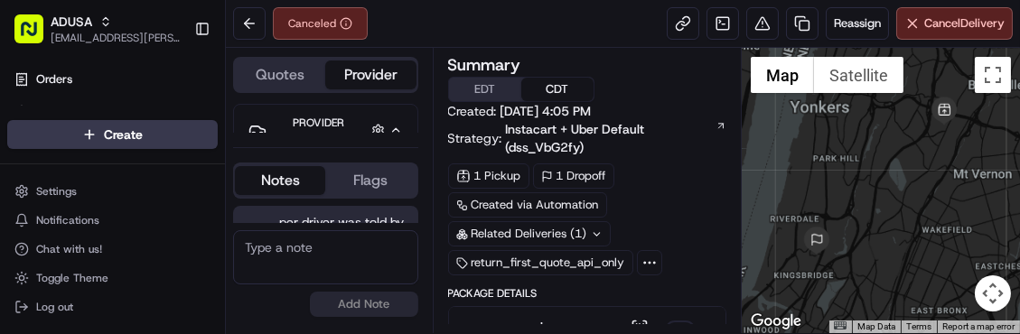
scroll to position [12, 0]
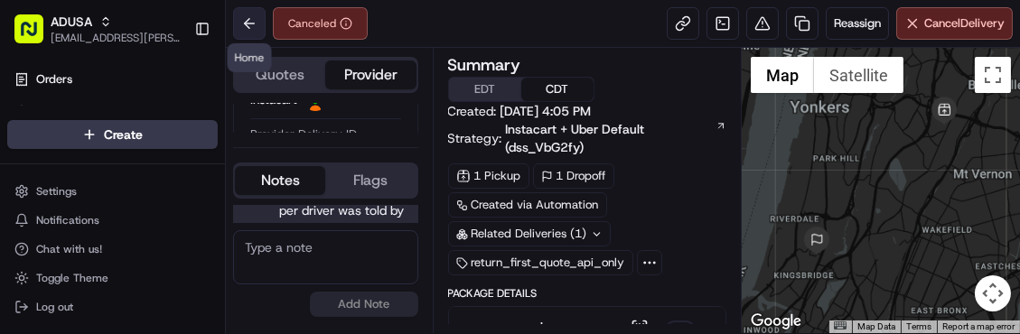
click at [249, 21] on button at bounding box center [249, 23] width 33 height 33
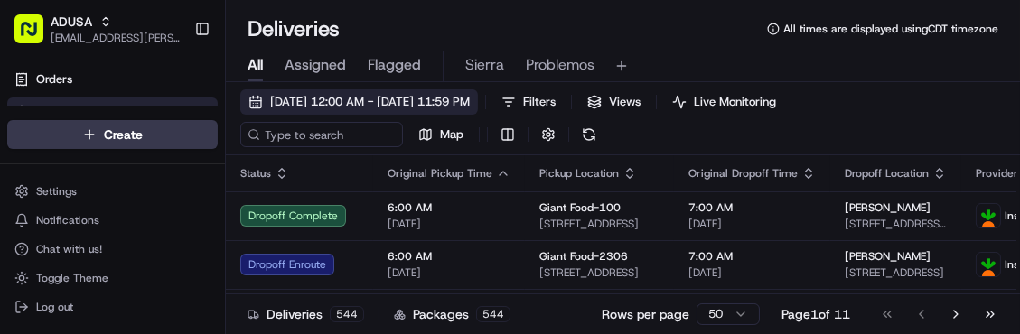
click at [256, 108] on button "[DATE] 12:00 AM - [DATE] 11:59 PM" at bounding box center [359, 101] width 238 height 25
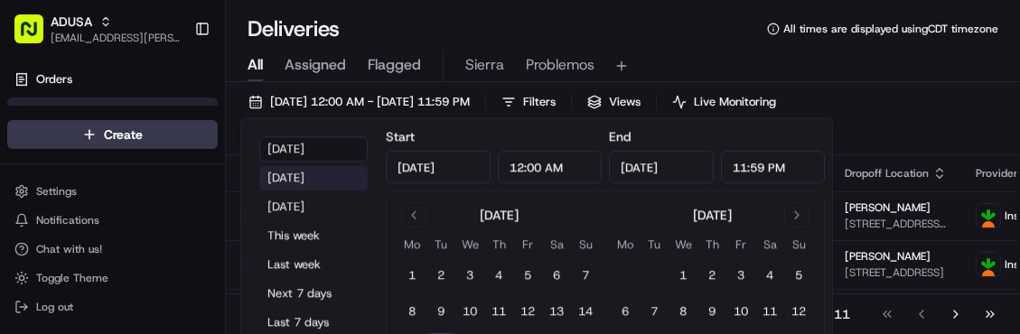
click at [298, 185] on button "[DATE]" at bounding box center [313, 177] width 108 height 25
type input "[DATE]"
click at [298, 185] on button "[DATE]" at bounding box center [313, 177] width 108 height 25
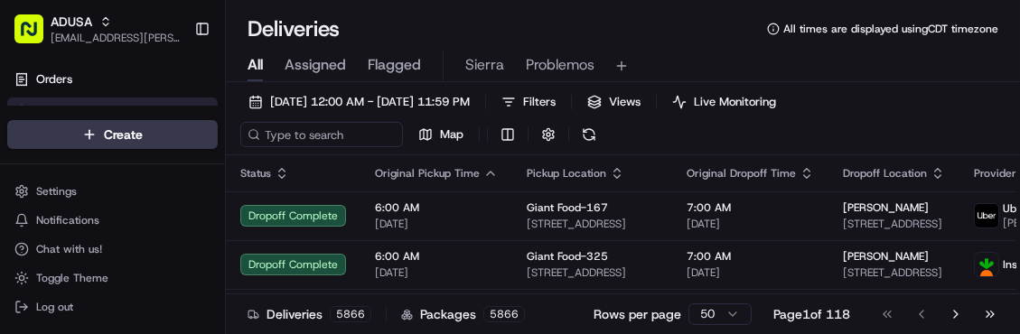
click at [897, 123] on div "09/15/2025 12:00 AM - 09/15/2025 11:59 PM Filters Views Live Monitoring Map" at bounding box center [623, 122] width 794 height 66
click at [311, 142] on input at bounding box center [348, 134] width 217 height 25
paste input "m715760801"
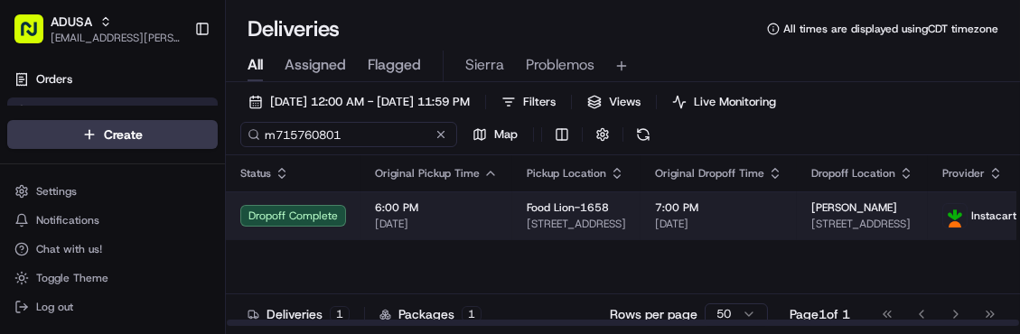
type input "m715760801"
click at [489, 207] on span "6:00 PM" at bounding box center [436, 208] width 123 height 14
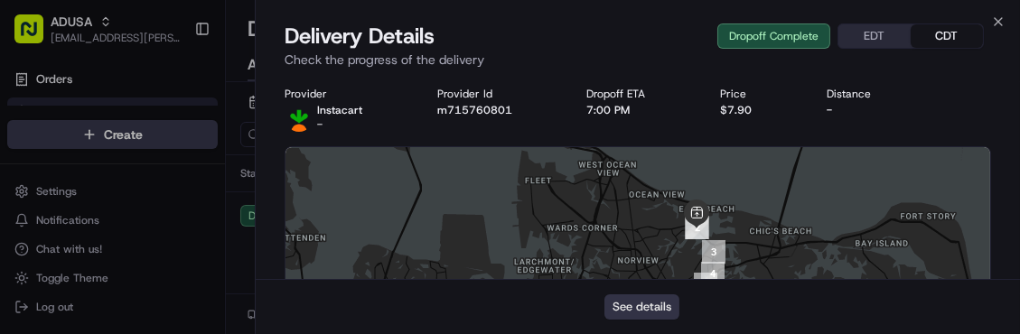
click at [623, 310] on button "See details" at bounding box center [642, 307] width 75 height 25
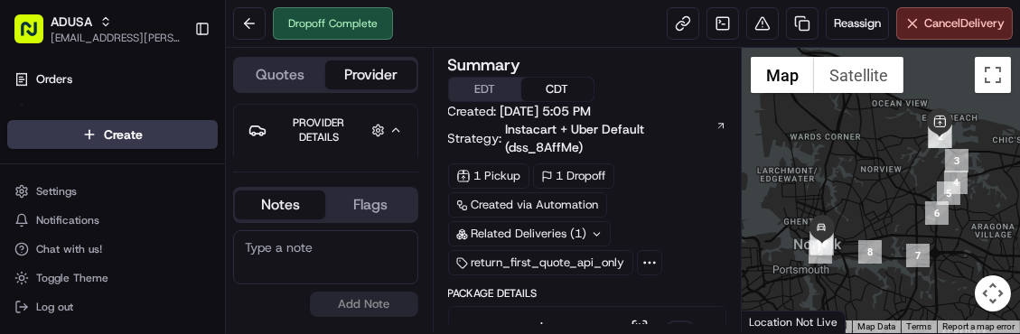
click at [260, 261] on textarea at bounding box center [325, 257] width 185 height 54
click at [280, 240] on textarea at bounding box center [325, 257] width 185 height 54
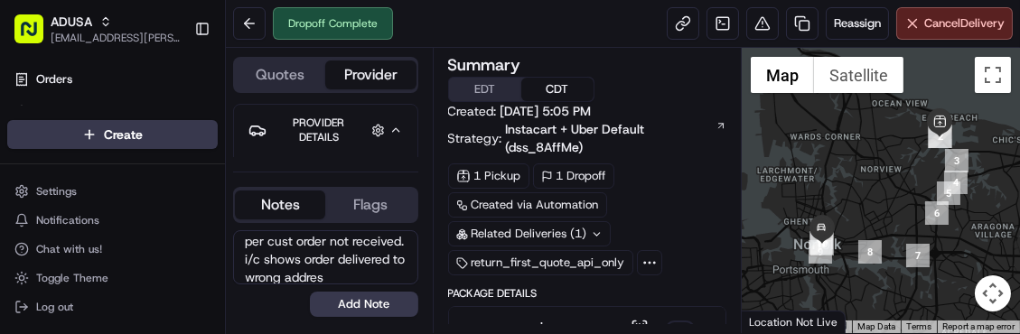
scroll to position [24, 0]
type textarea "per cust order not received. i/c shows order delivered to wrong address cancell…"
click at [364, 310] on button "Add Note" at bounding box center [364, 304] width 108 height 25
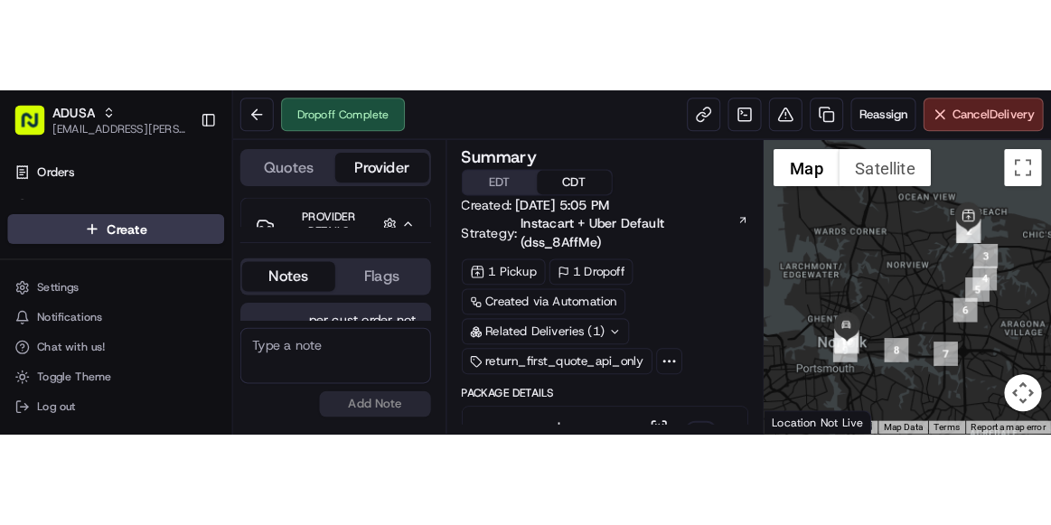
scroll to position [84, 0]
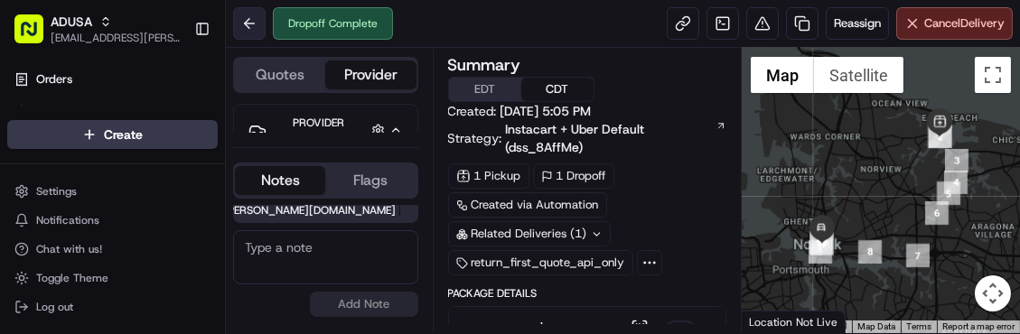
click at [259, 15] on button at bounding box center [249, 23] width 33 height 33
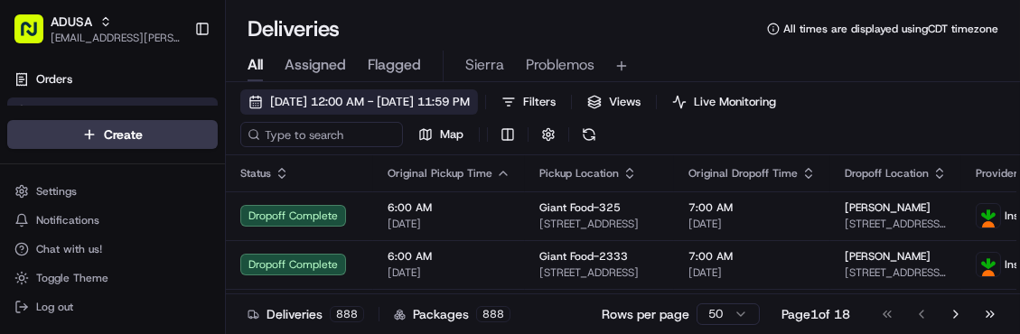
click at [257, 103] on button "09/16/2025 12:00 AM - 09/16/2025 11:59 PM" at bounding box center [359, 101] width 238 height 25
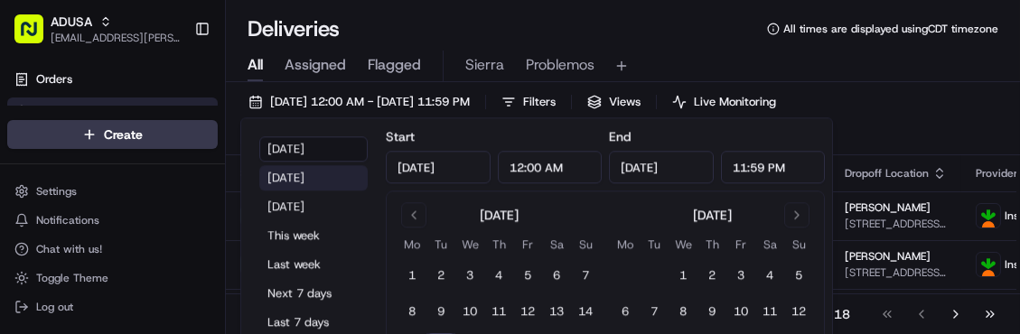
click at [290, 180] on button "Yesterday" at bounding box center [313, 177] width 108 height 25
type input "Sep 15, 2025"
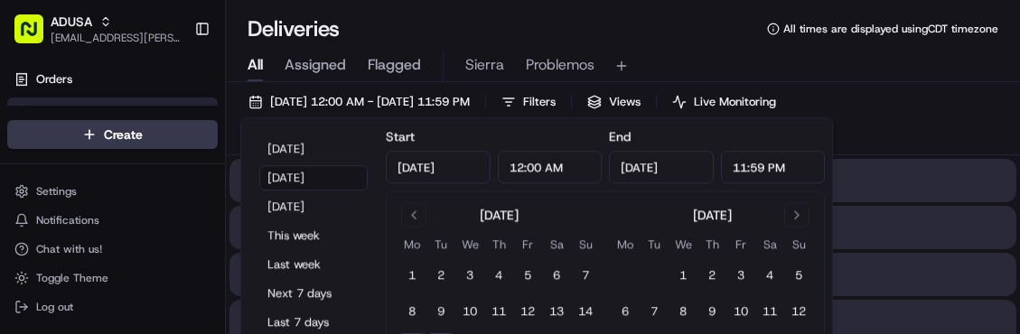
click at [744, 43] on div "All Assigned Flagged Sierra Problemos" at bounding box center [623, 62] width 794 height 39
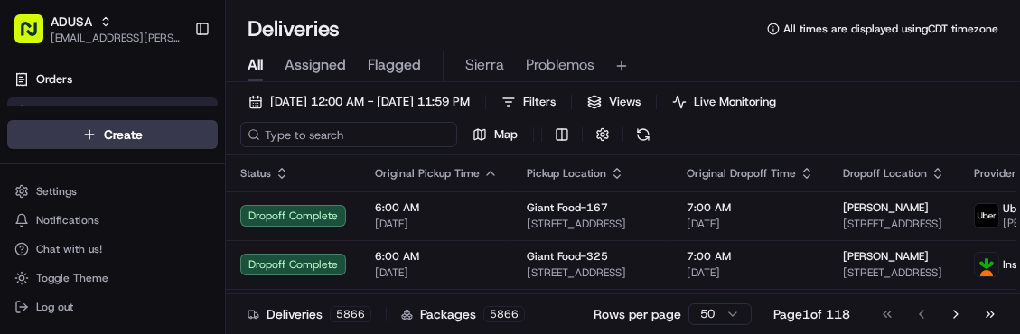
click at [328, 136] on input at bounding box center [348, 134] width 217 height 25
paste input "m715752222"
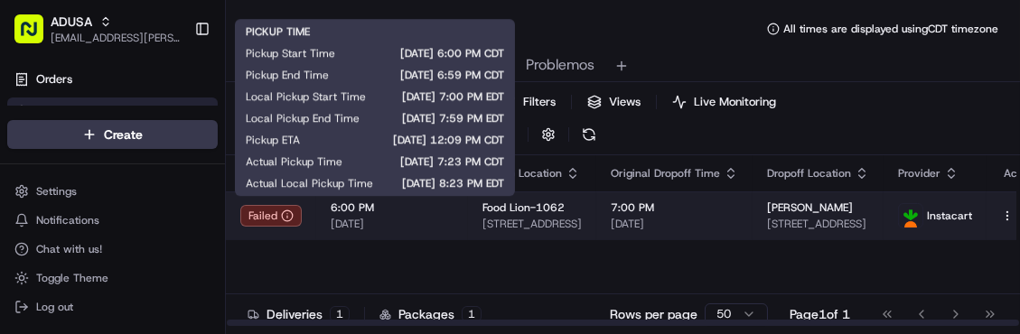
click at [428, 218] on span "[DATE]" at bounding box center [392, 224] width 123 height 14
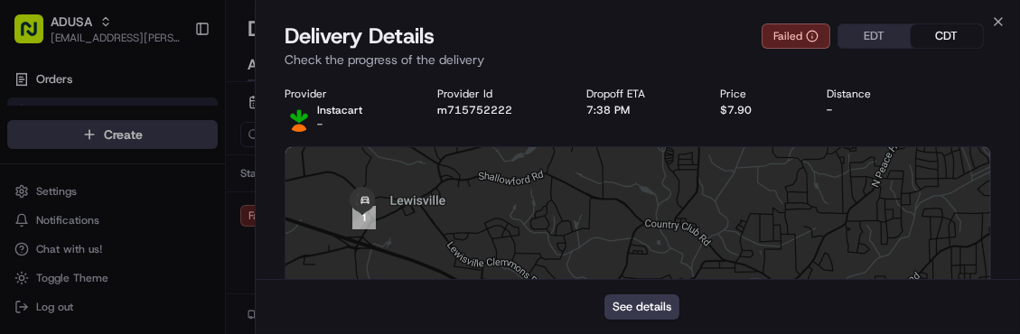
click at [616, 294] on div "See details" at bounding box center [638, 306] width 765 height 55
click at [617, 307] on button "See details" at bounding box center [642, 307] width 75 height 25
click at [995, 18] on icon "button" at bounding box center [998, 21] width 7 height 7
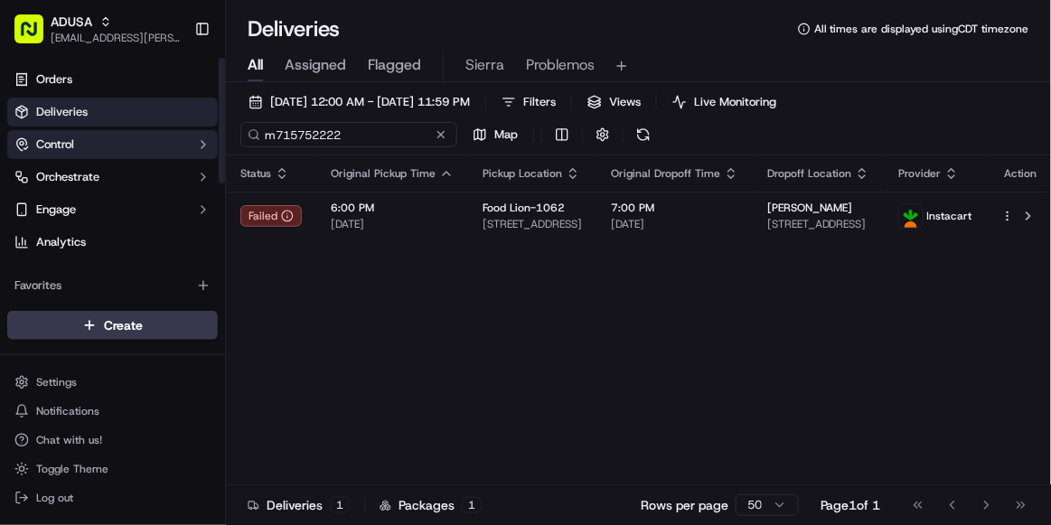
drag, startPoint x: 364, startPoint y: 129, endPoint x: 31, endPoint y: 155, distance: 334.5
click at [31, 155] on div "ADUSA sierra.centeno@adusa.com Toggle Sidebar Orders Deliveries Control Orchest…" at bounding box center [525, 262] width 1051 height 525
paste input "4784181"
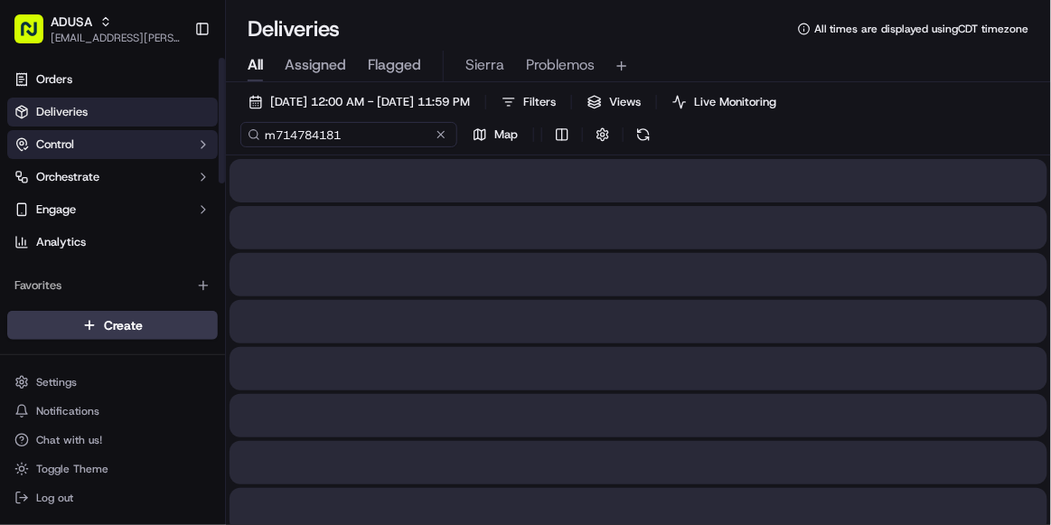
type input "m714784181"
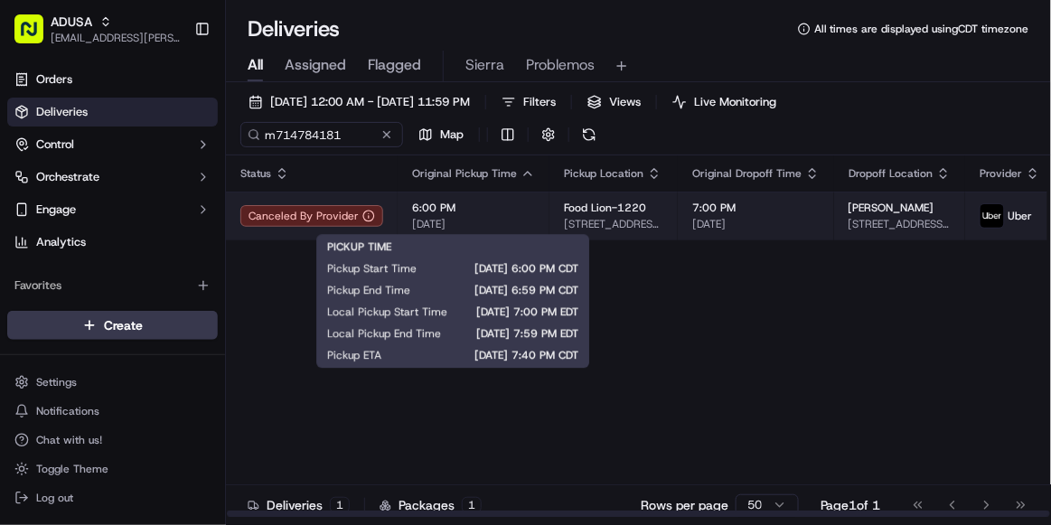
click at [502, 217] on span "[DATE]" at bounding box center [473, 224] width 123 height 14
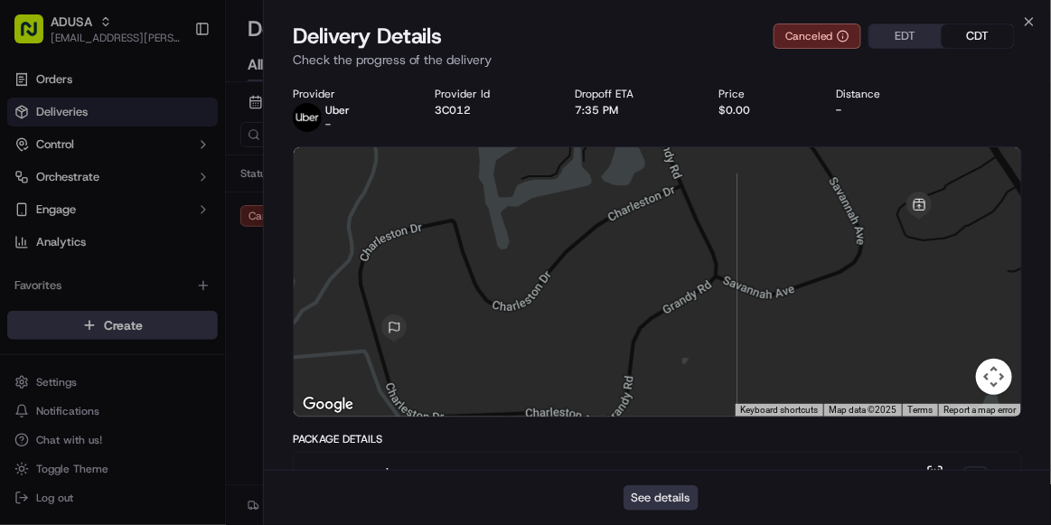
click at [641, 334] on button "See details" at bounding box center [661, 497] width 75 height 25
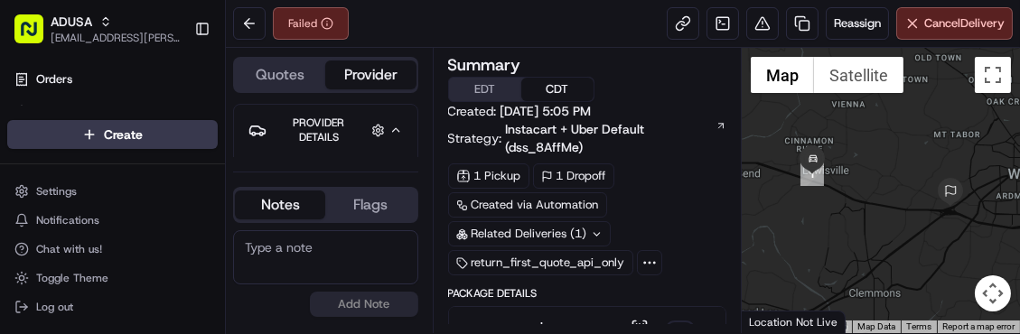
click at [313, 281] on textarea at bounding box center [325, 257] width 185 height 54
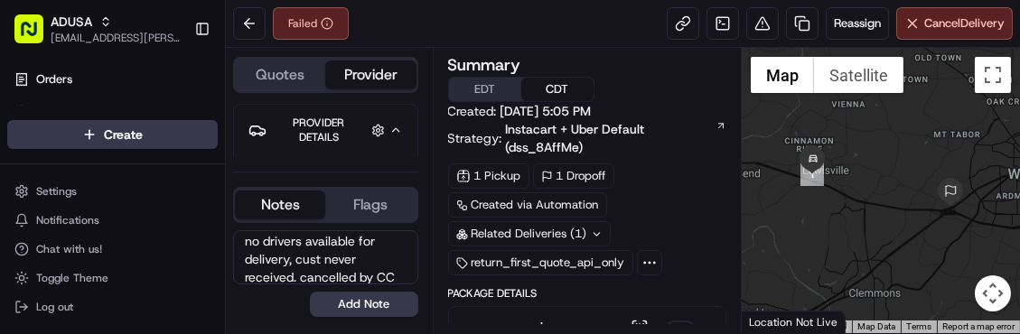
scroll to position [24, 0]
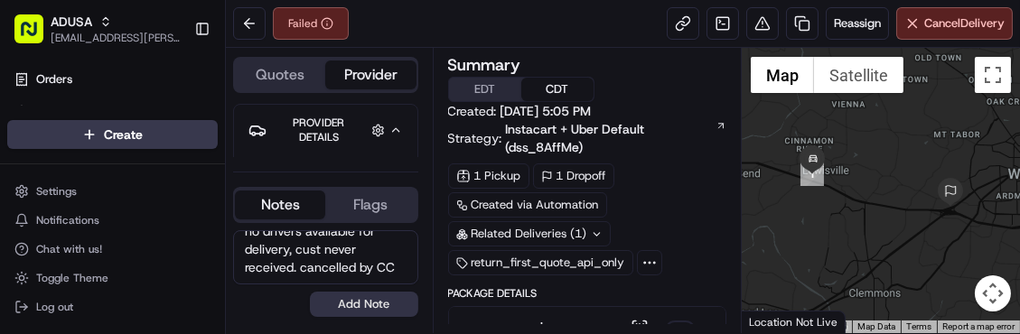
type textarea "no drivers available for delivery, cust never received. cancelled by CC"
click at [341, 306] on button "Add Note" at bounding box center [364, 304] width 108 height 25
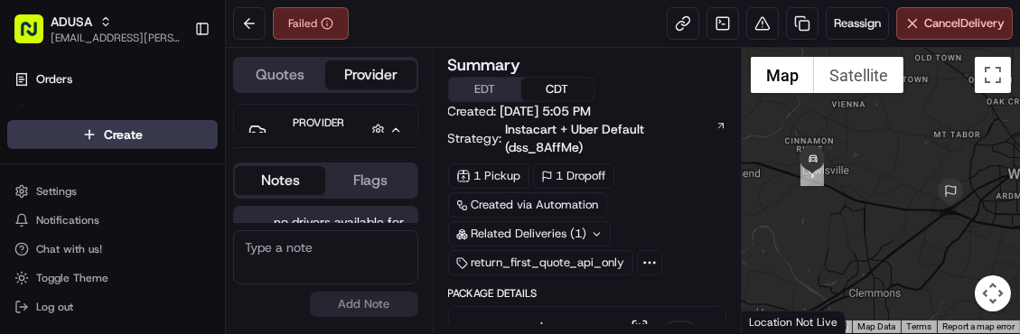
scroll to position [66, 0]
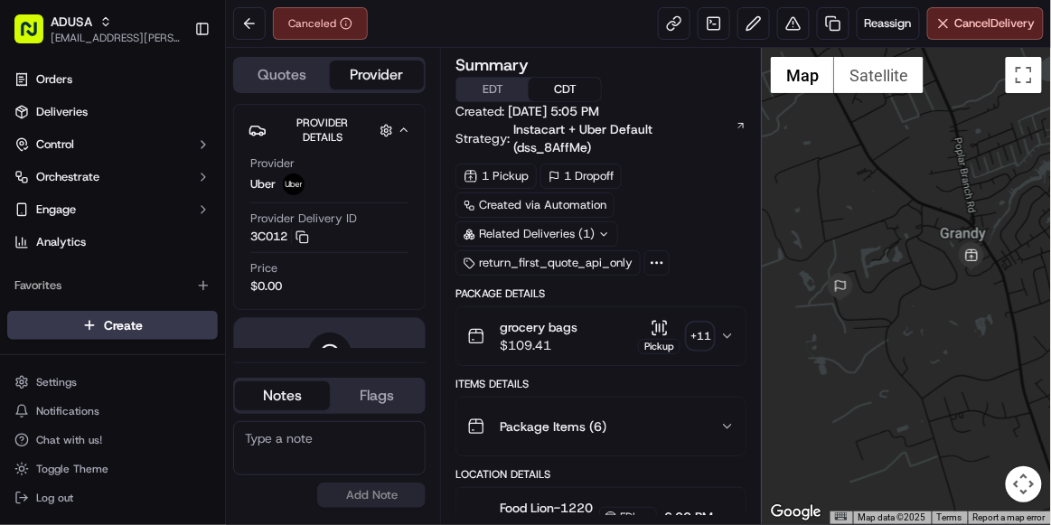
click at [251, 436] on textarea at bounding box center [329, 448] width 193 height 54
type textarea "per cust did not receive order, cancelled by CC"
click at [363, 498] on button "Add Note" at bounding box center [371, 495] width 108 height 25
